Goal: Find specific page/section: Find specific page/section

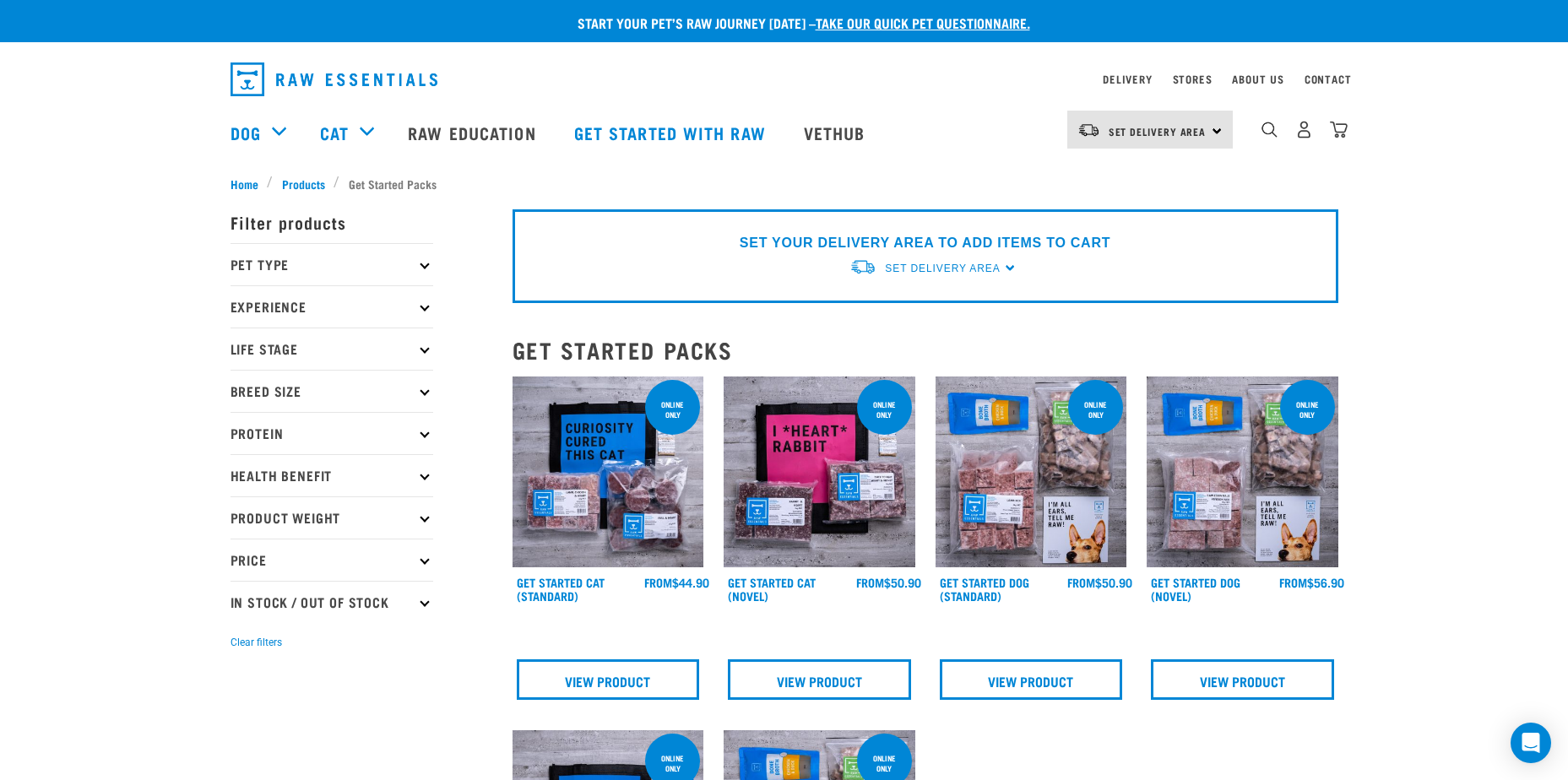
click at [424, 266] on icon at bounding box center [424, 265] width 9 height 9
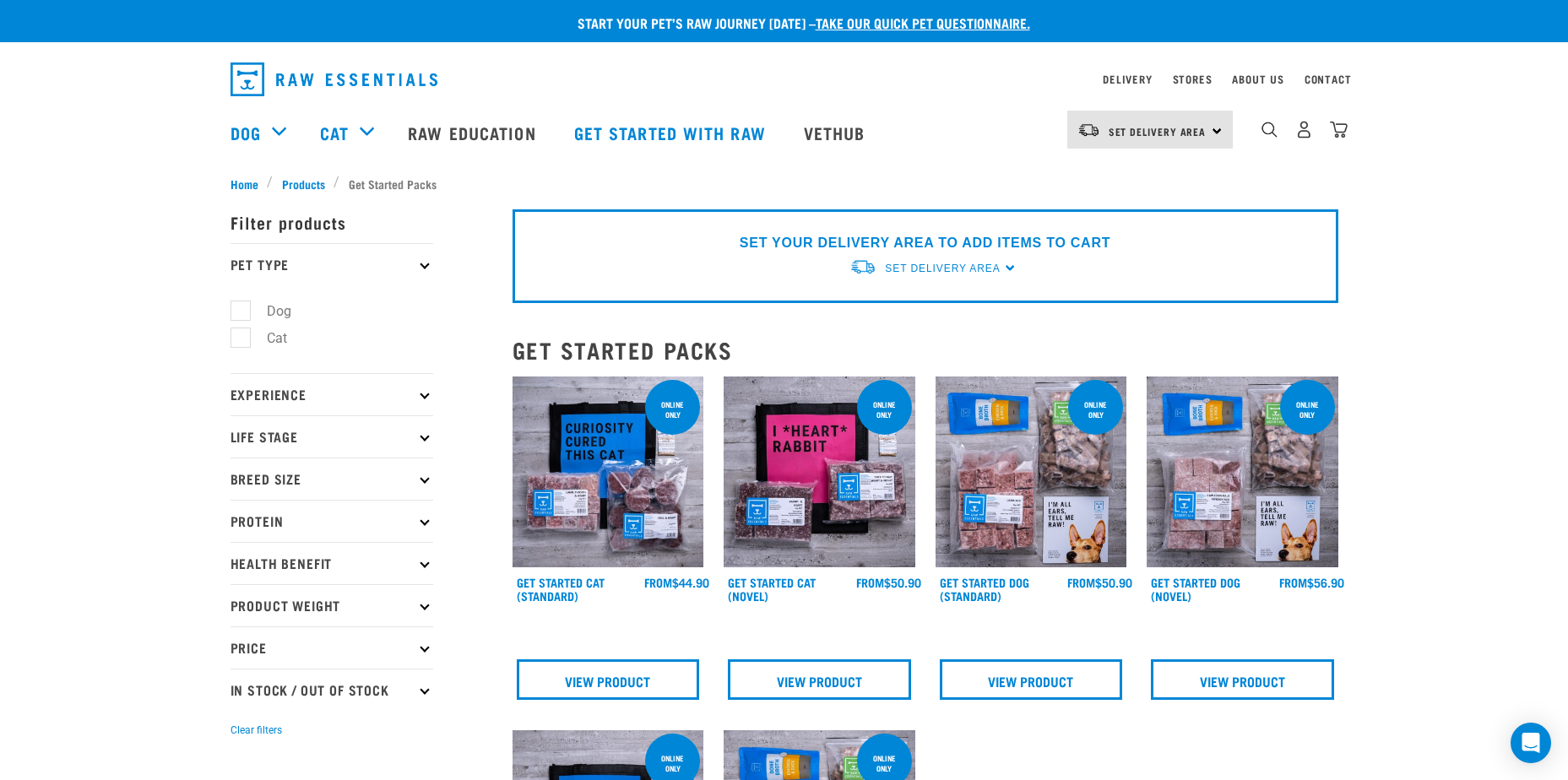
click at [242, 313] on label "Dog" at bounding box center [269, 311] width 59 height 21
click at [241, 313] on input "Dog" at bounding box center [236, 308] width 11 height 11
checkbox input "true"
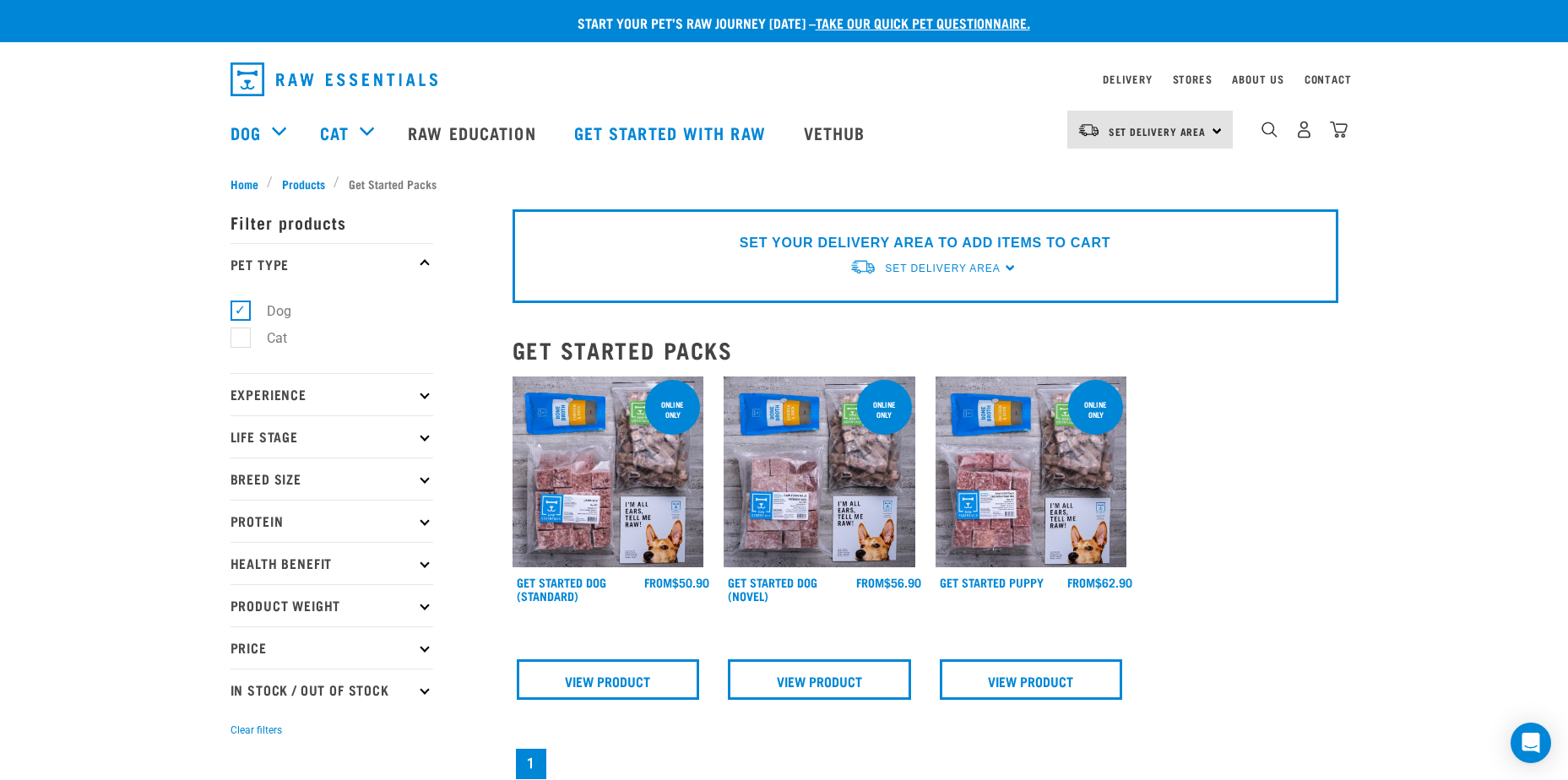
click at [422, 519] on icon at bounding box center [424, 521] width 9 height 9
click at [426, 519] on icon at bounding box center [424, 521] width 9 height 9
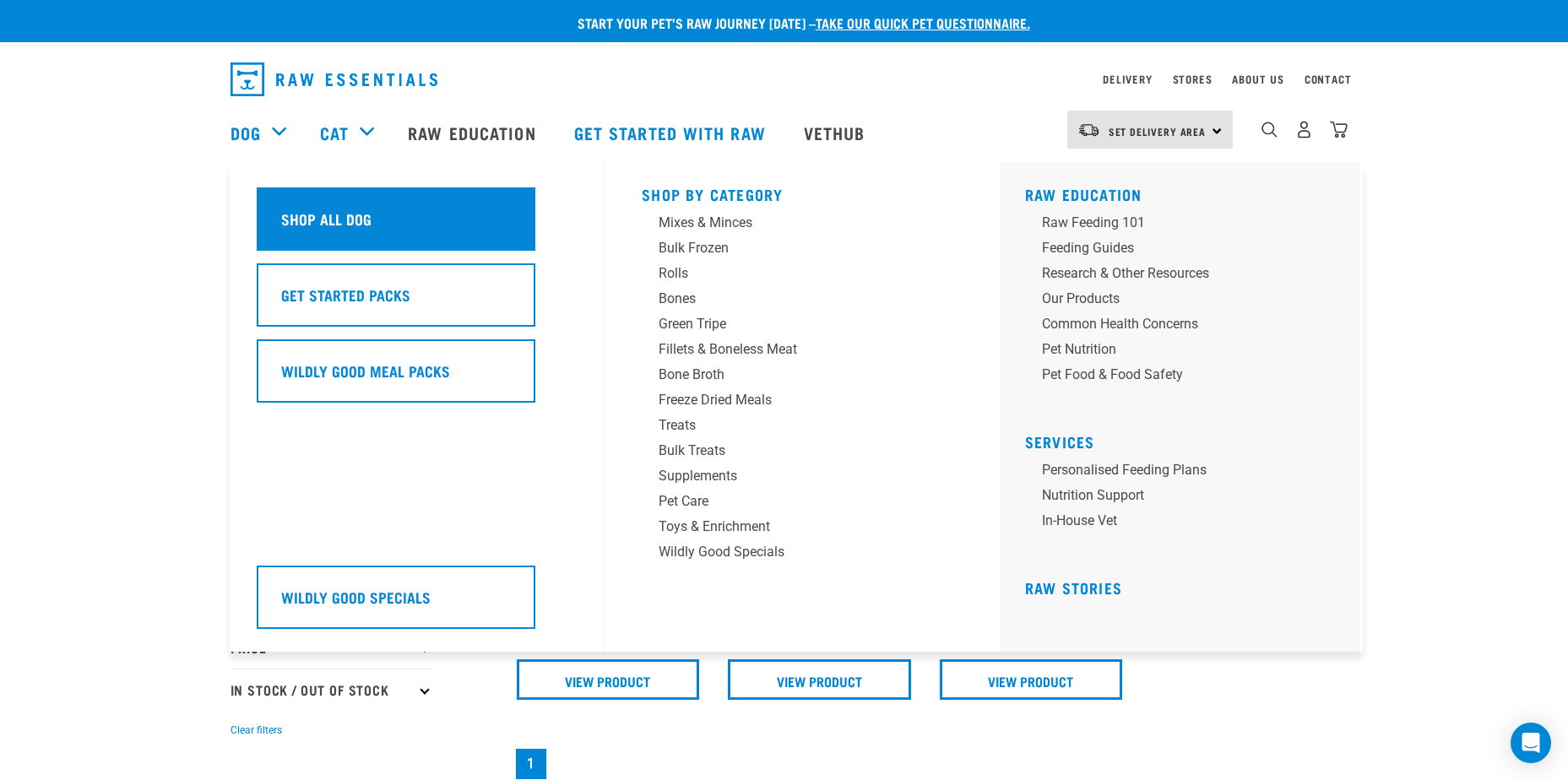
click at [331, 219] on h5 "Shop All Dog" at bounding box center [326, 218] width 90 height 22
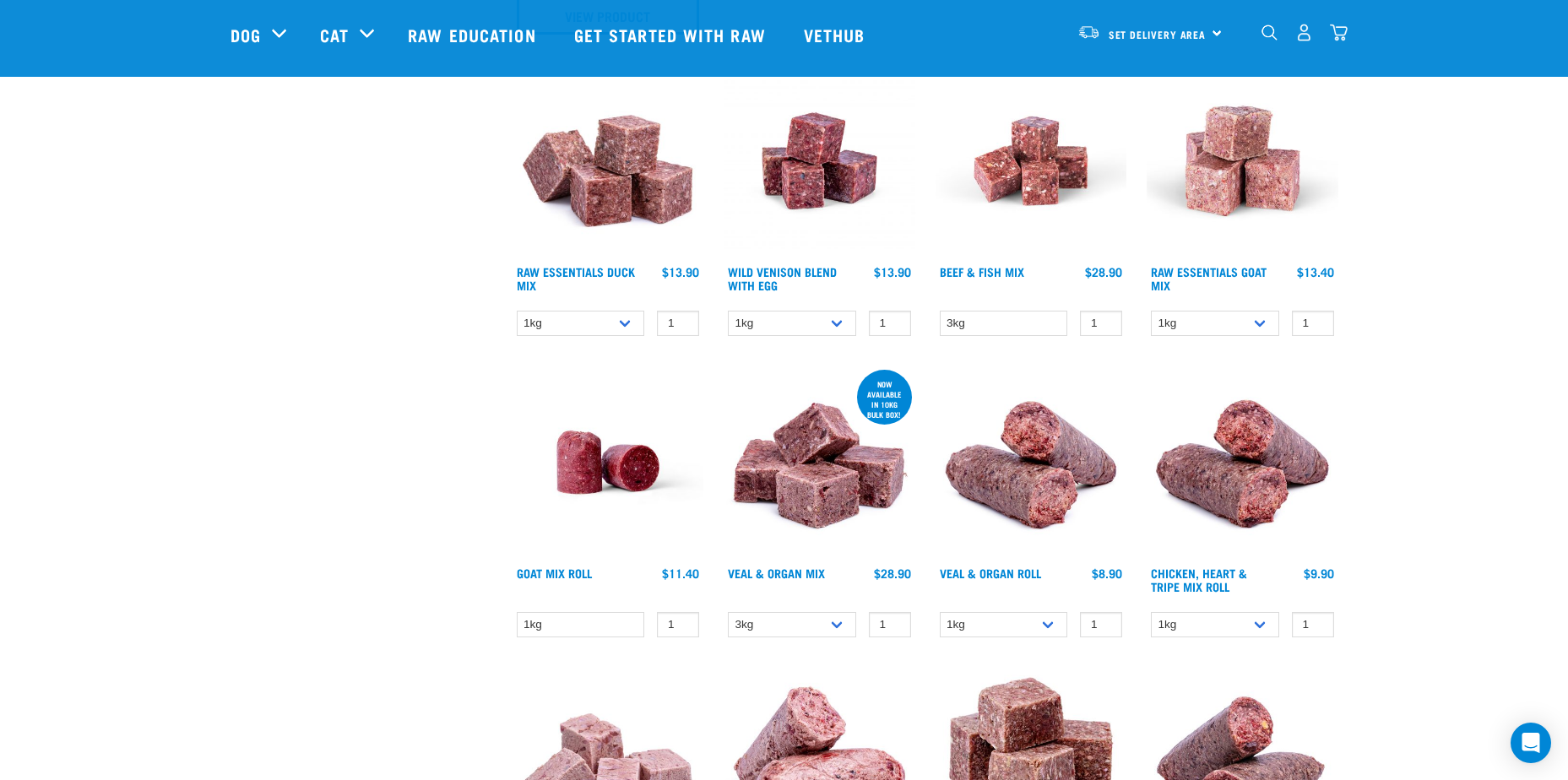
scroll to position [1436, 0]
